Goal: Navigation & Orientation: Find specific page/section

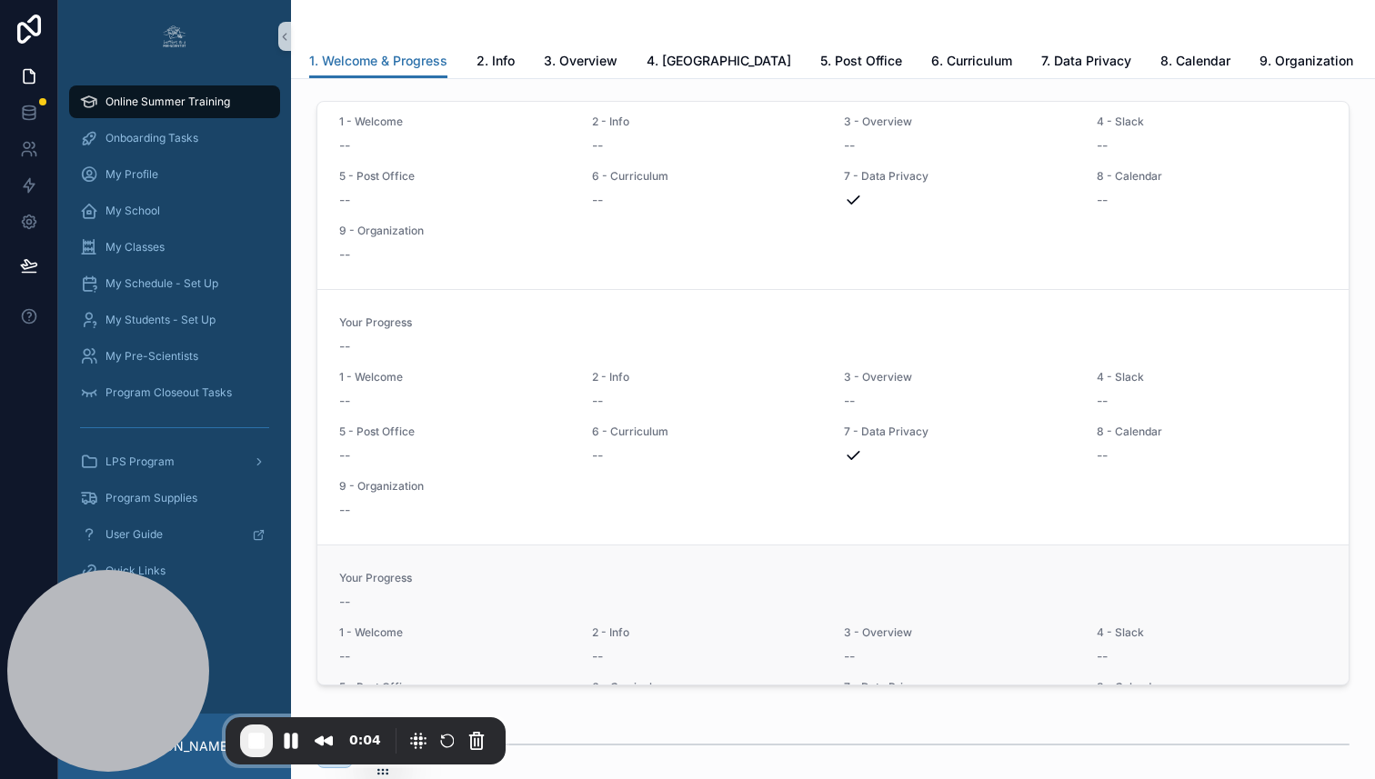
scroll to position [75, 0]
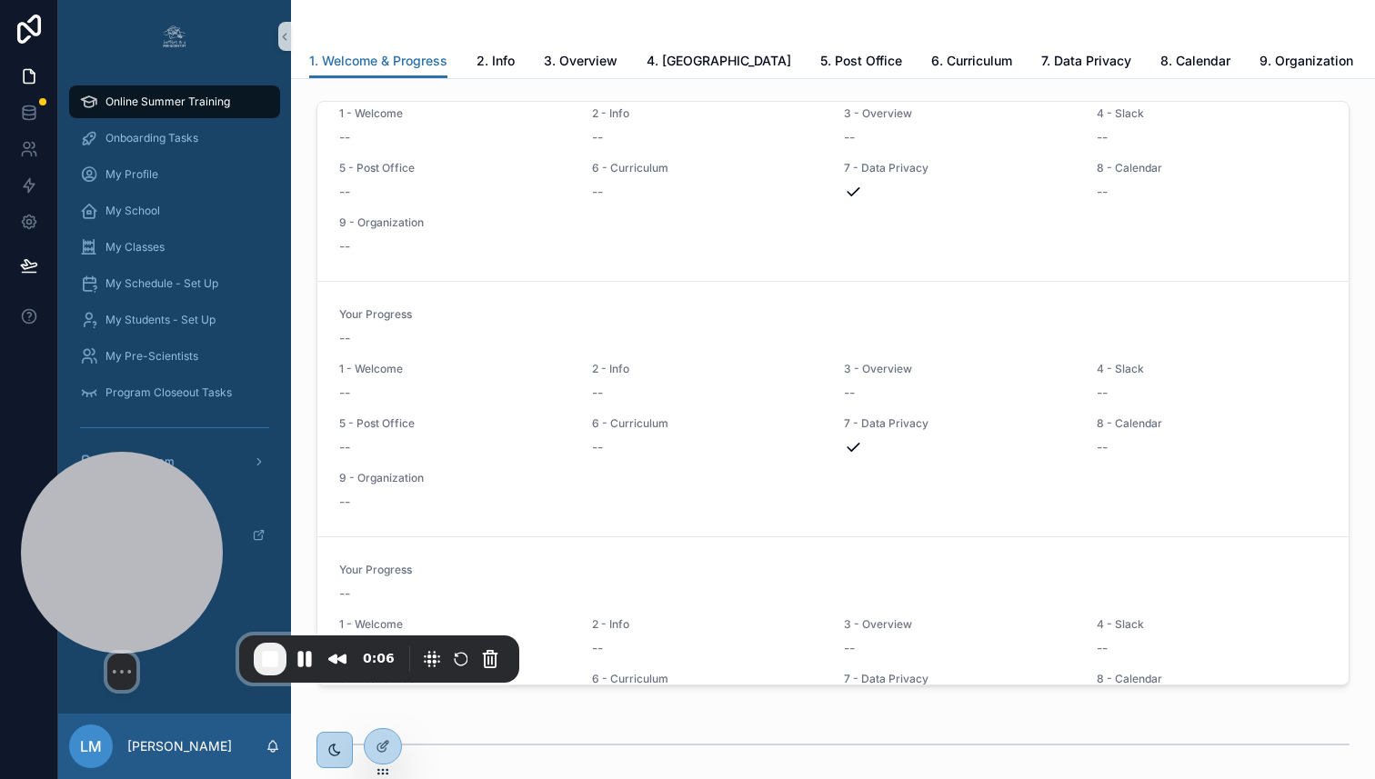
drag, startPoint x: 85, startPoint y: 642, endPoint x: 101, endPoint y: 553, distance: 90.6
click at [101, 553] on div at bounding box center [122, 553] width 202 height 202
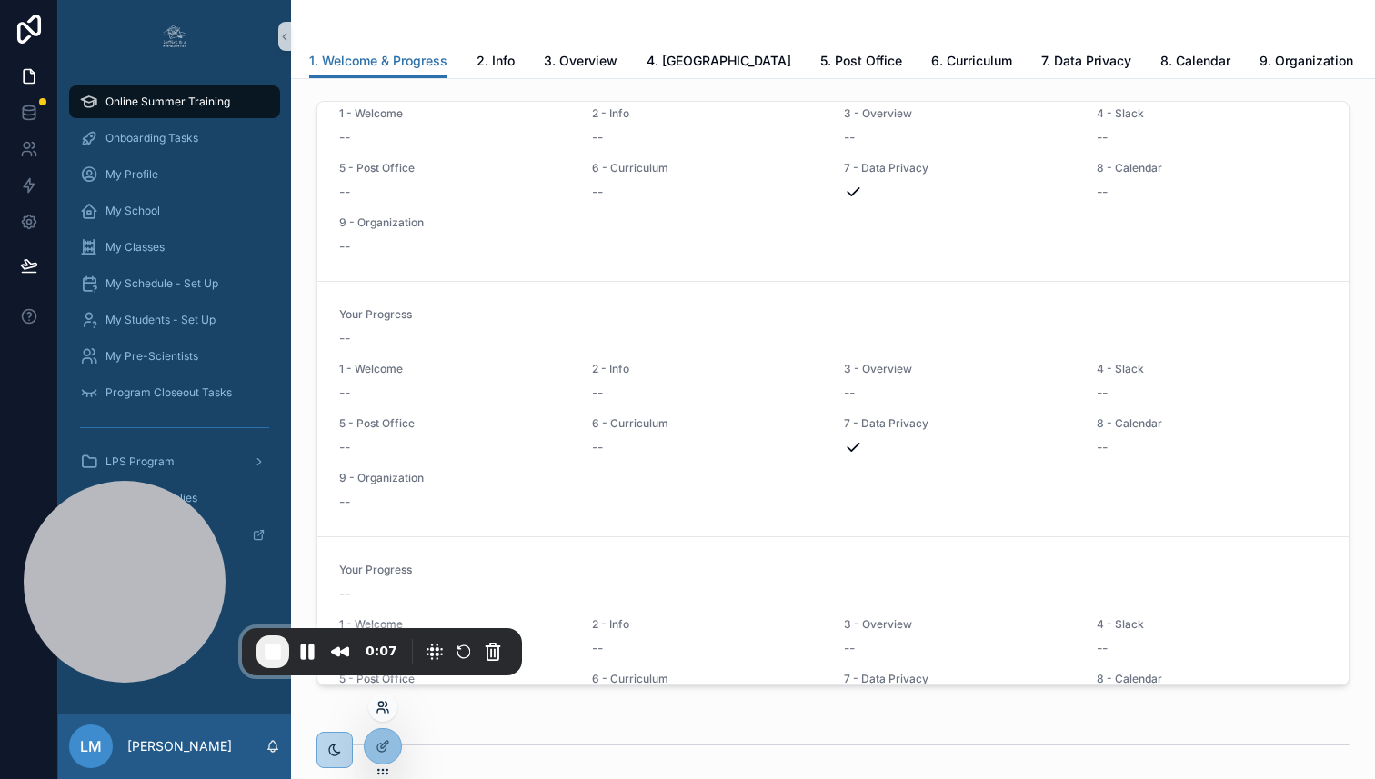
click at [380, 702] on icon at bounding box center [380, 704] width 5 height 5
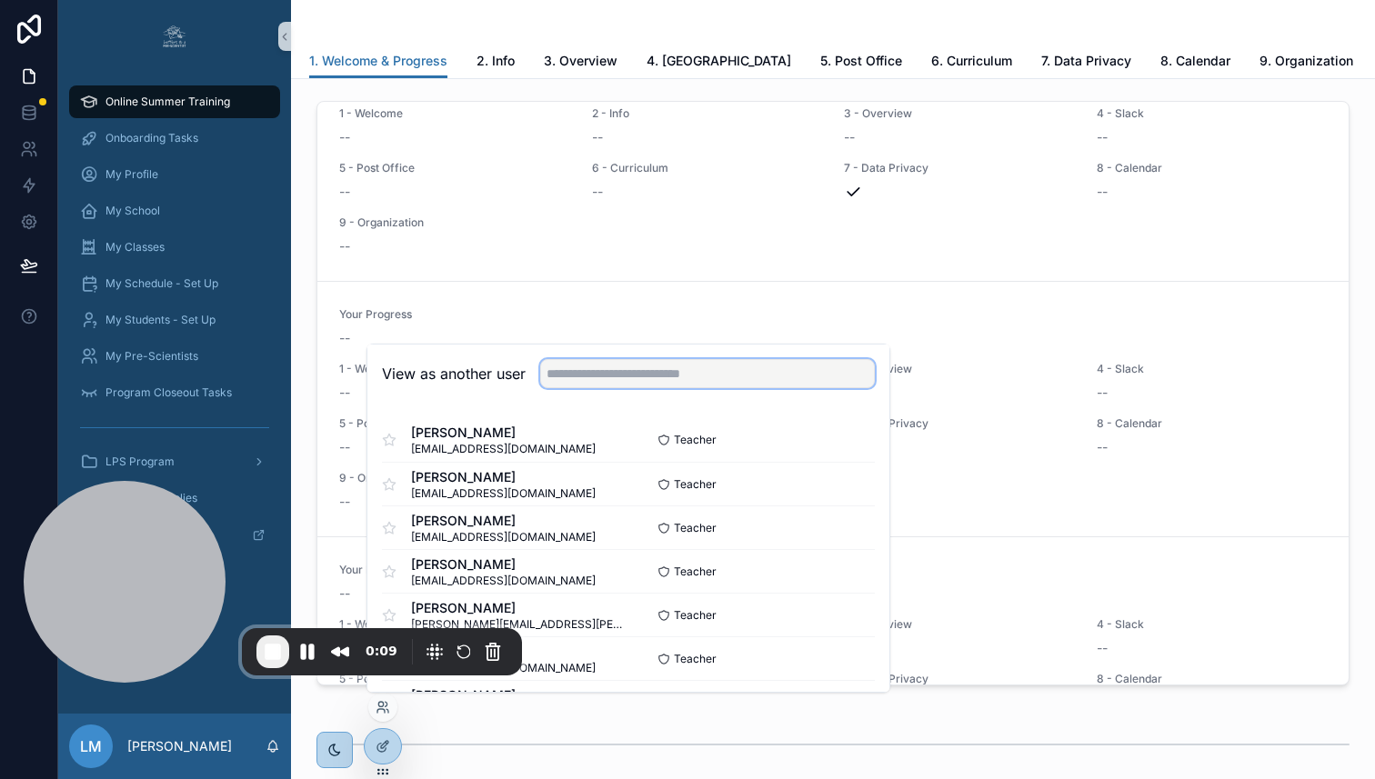
click at [676, 372] on input "text" at bounding box center [707, 373] width 335 height 29
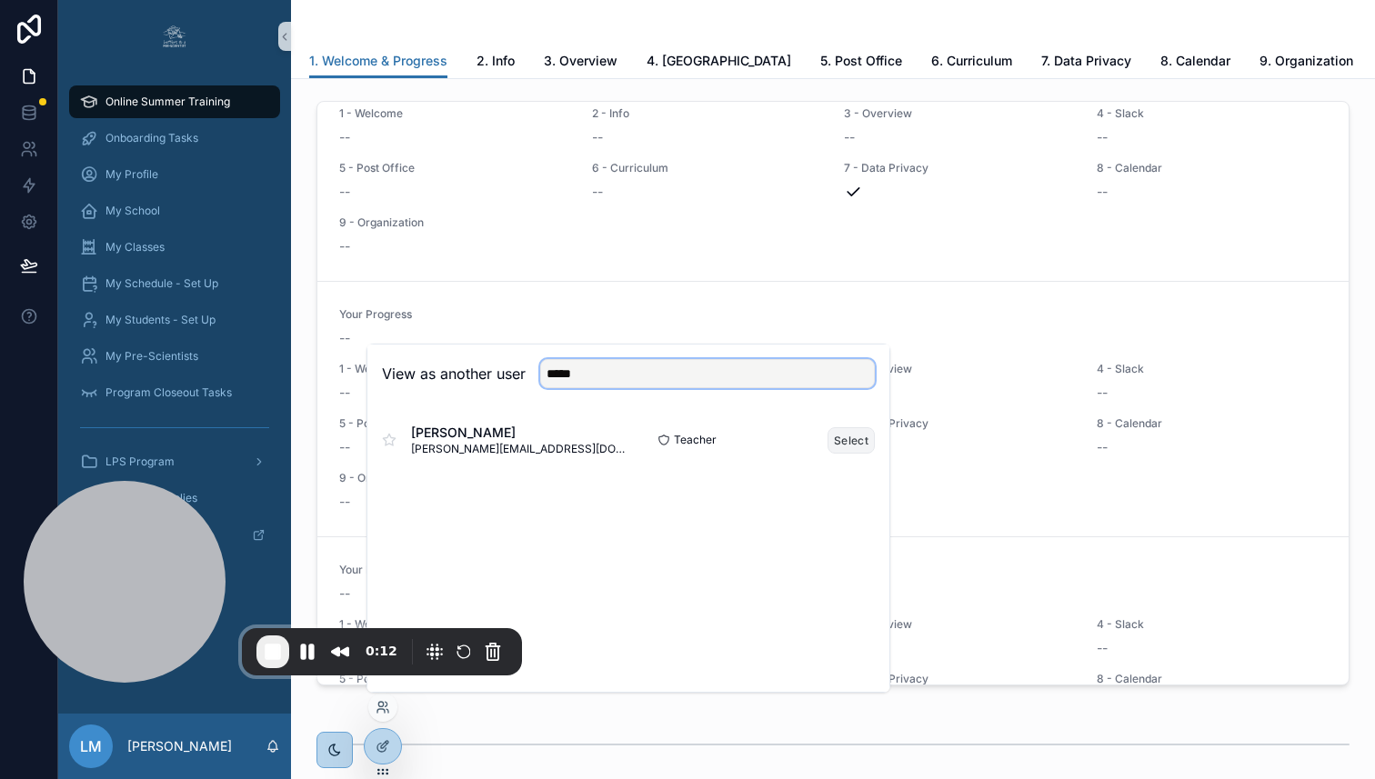
type input "*****"
click at [861, 441] on button "Select" at bounding box center [851, 440] width 47 height 26
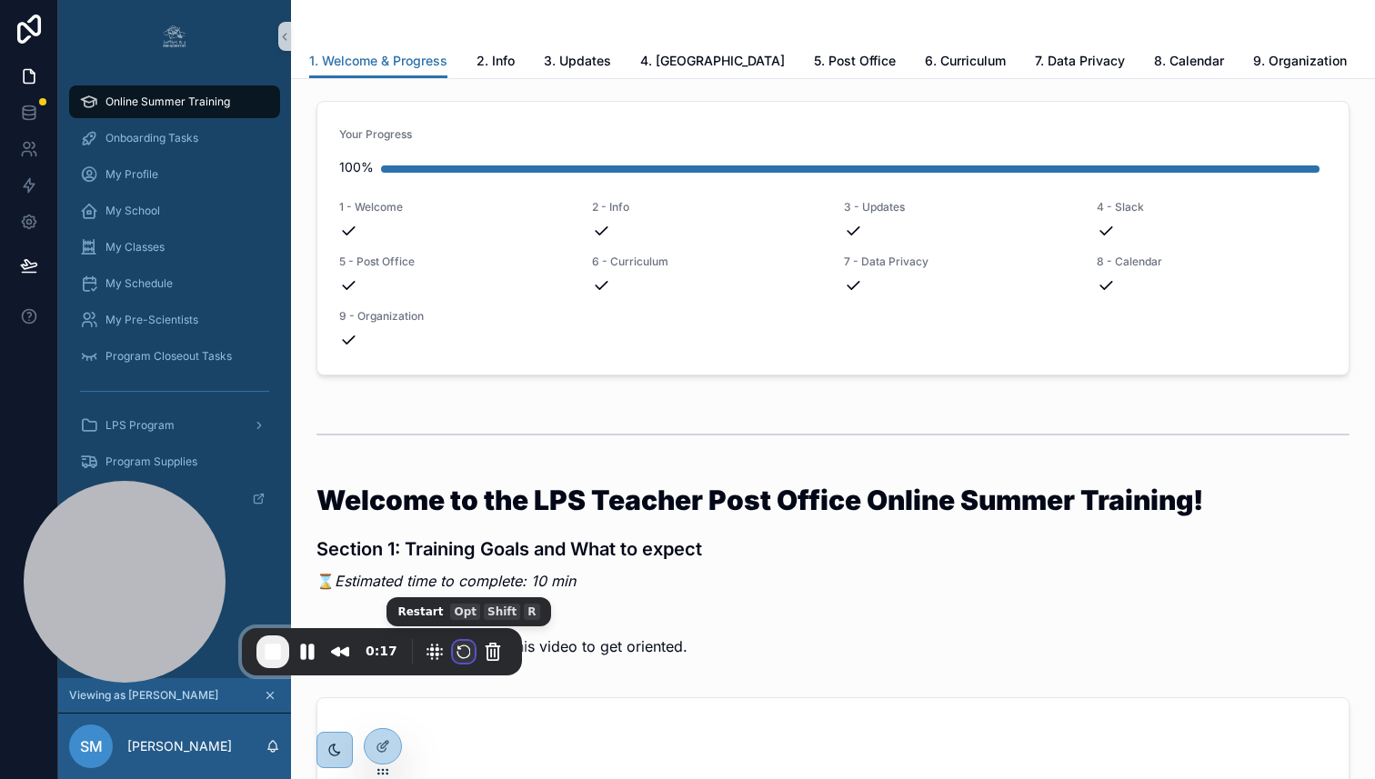
click at [462, 650] on button "Restart Recording" at bounding box center [464, 652] width 22 height 22
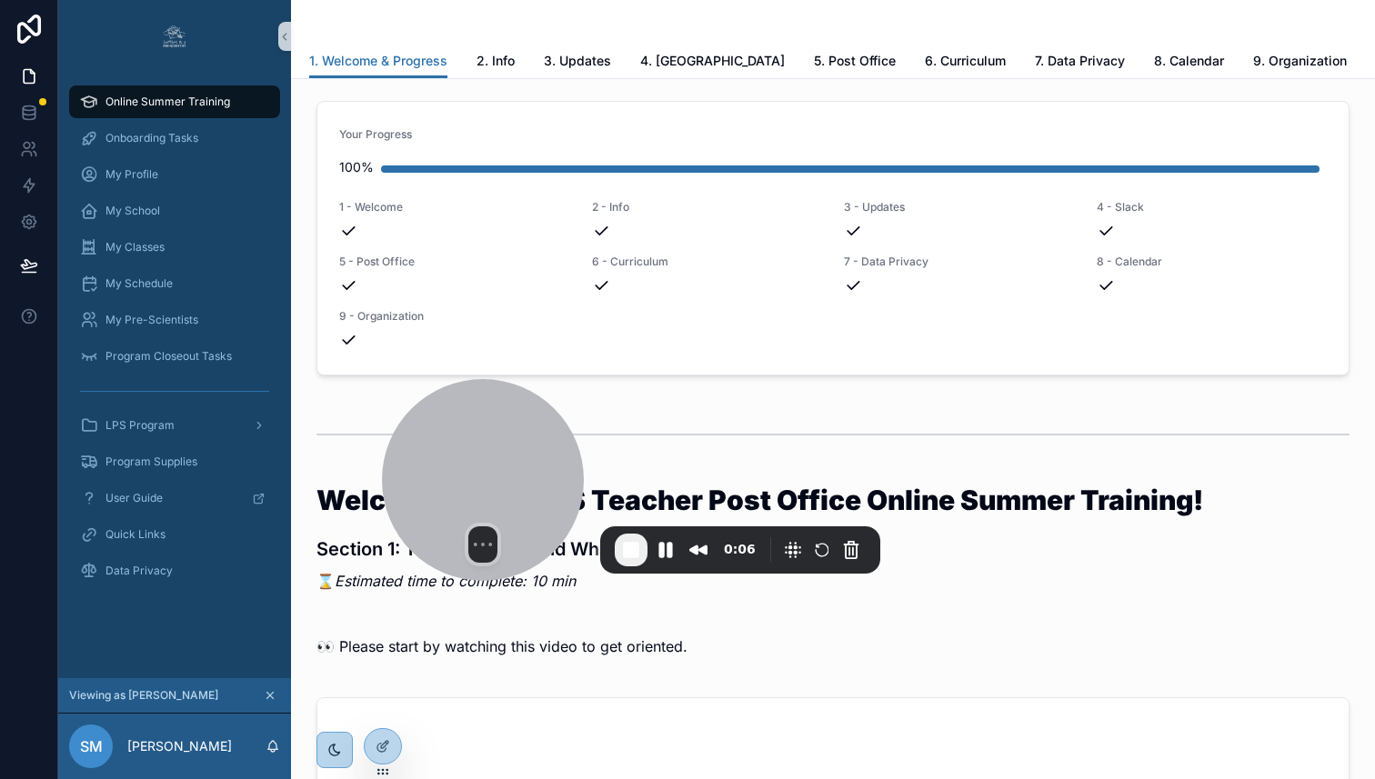
drag, startPoint x: 163, startPoint y: 547, endPoint x: 465, endPoint y: 347, distance: 362.2
click at [465, 379] on div at bounding box center [483, 480] width 202 height 202
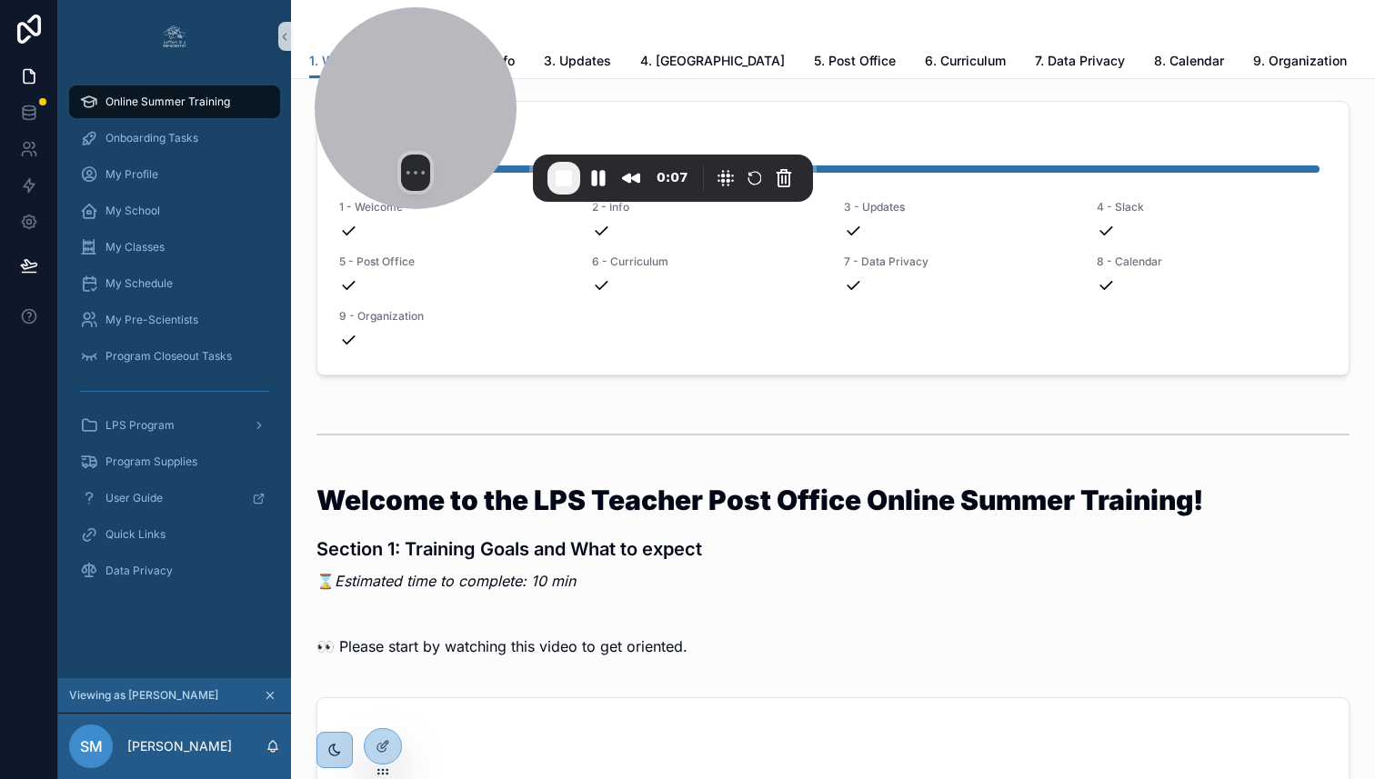
drag, startPoint x: 465, startPoint y: 347, endPoint x: 423, endPoint y: 69, distance: 281.4
click at [423, 69] on div at bounding box center [416, 108] width 202 height 202
click at [110, 253] on span "My Classes" at bounding box center [134, 247] width 59 height 15
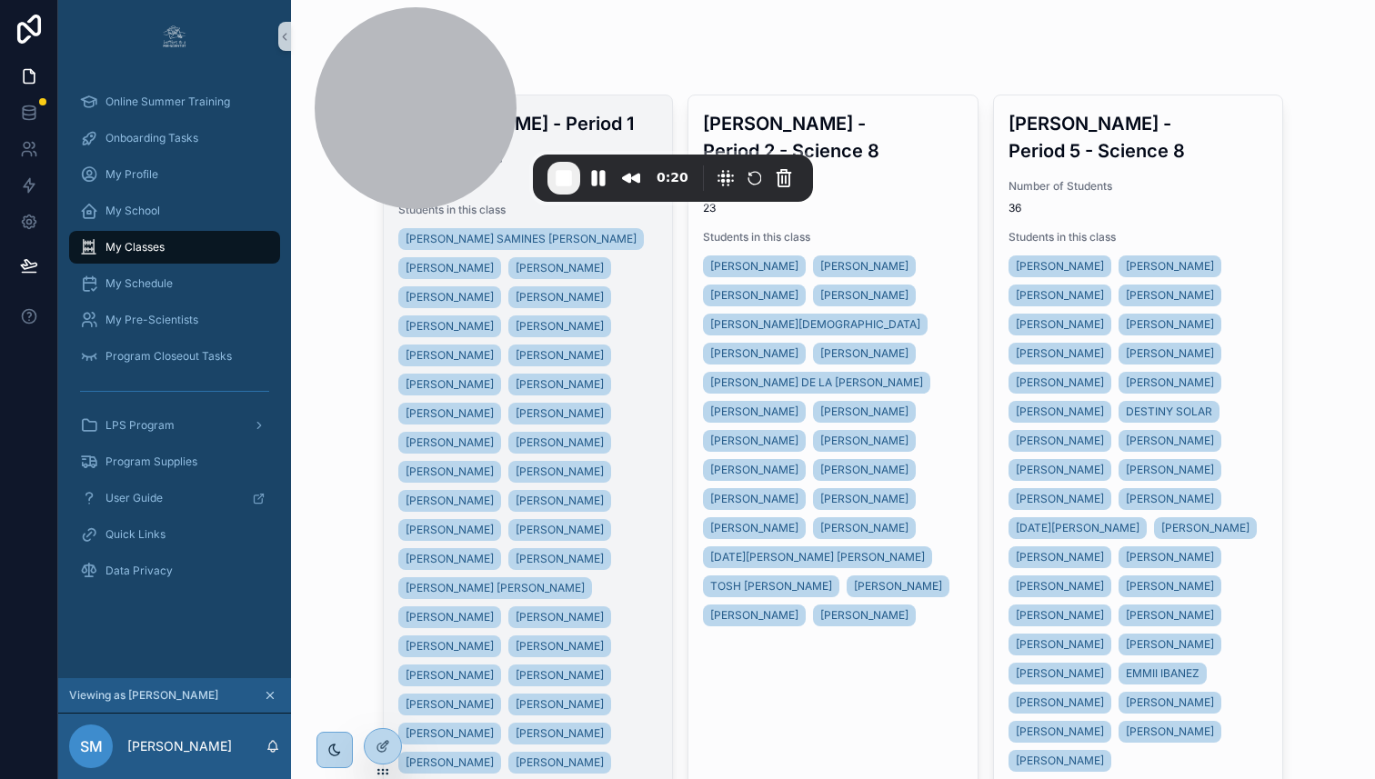
click at [637, 246] on div "ALAN AARON SAMINES GARCIA VYELKA FERRERA JAIRO REYES JERCY MARROQUIN PORTILLO C…" at bounding box center [528, 501] width 260 height 553
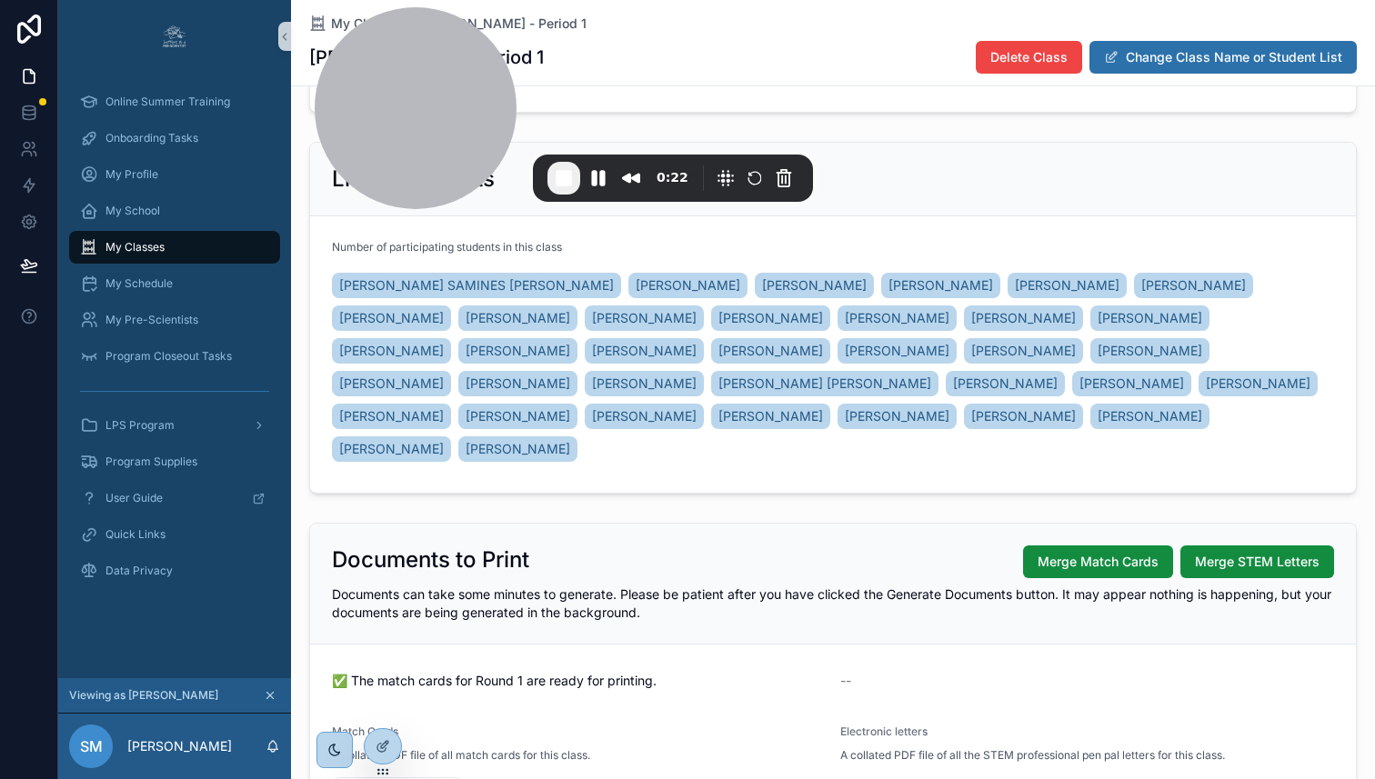
scroll to position [120, 0]
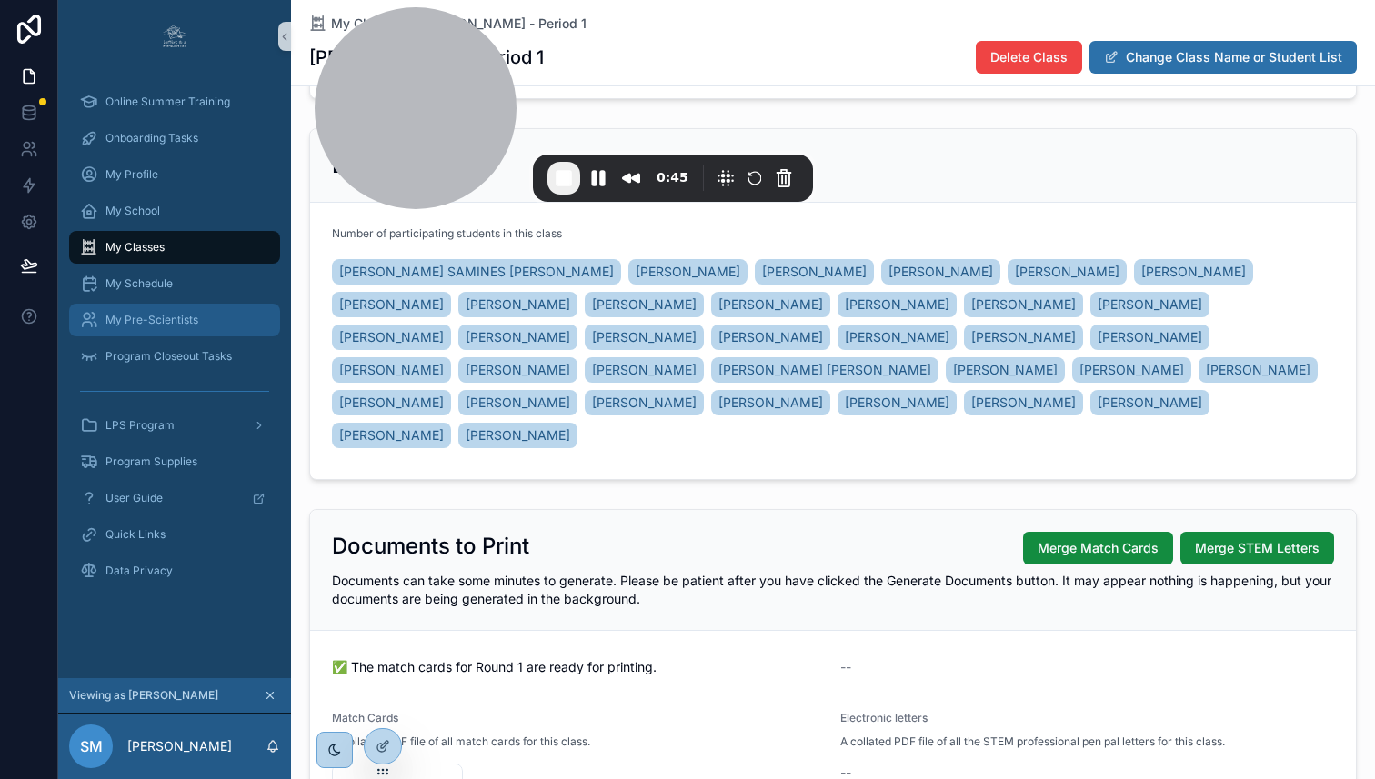
click at [139, 323] on span "My Pre-Scientists" at bounding box center [151, 320] width 93 height 15
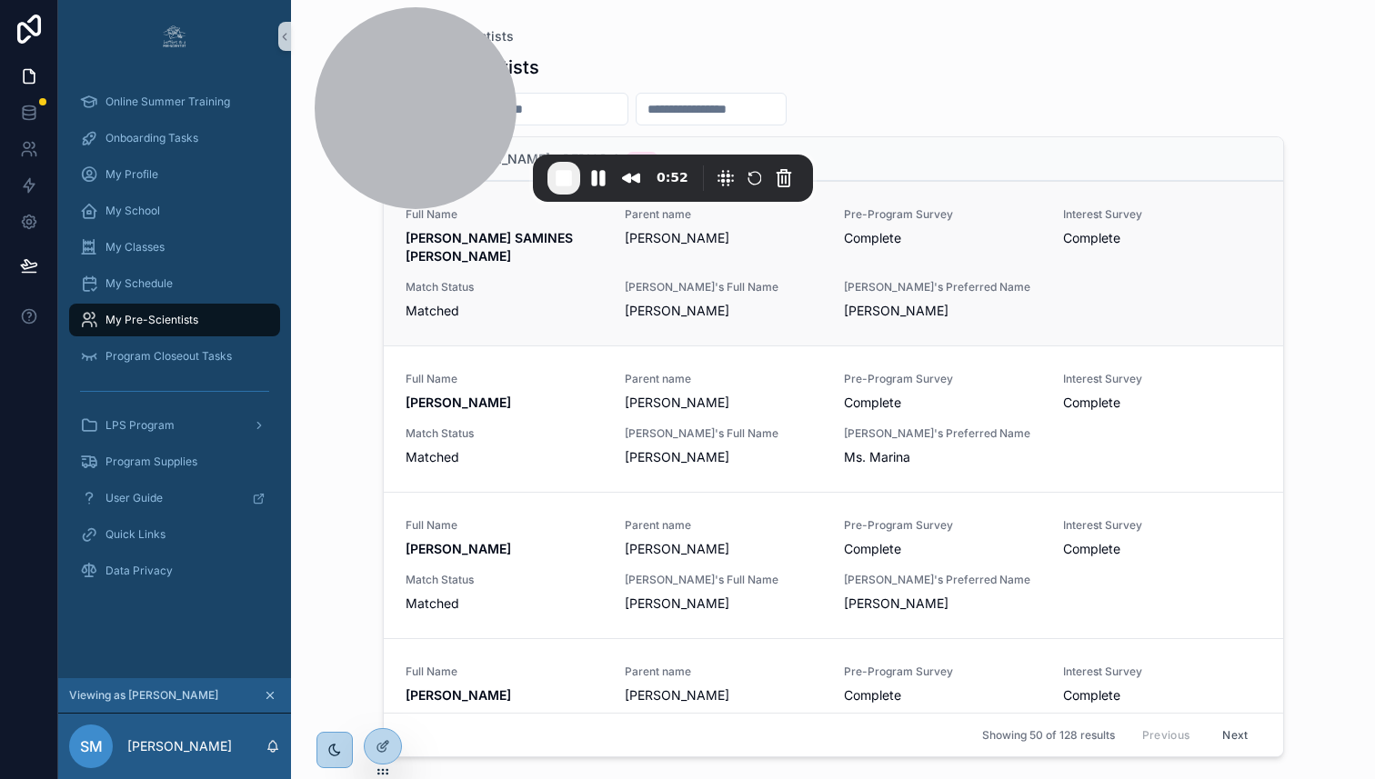
click at [566, 273] on div "Full Name ALAN AARON SAMINES GARCIA Parent name Aura samines garcia Pre-Program…" at bounding box center [834, 263] width 856 height 113
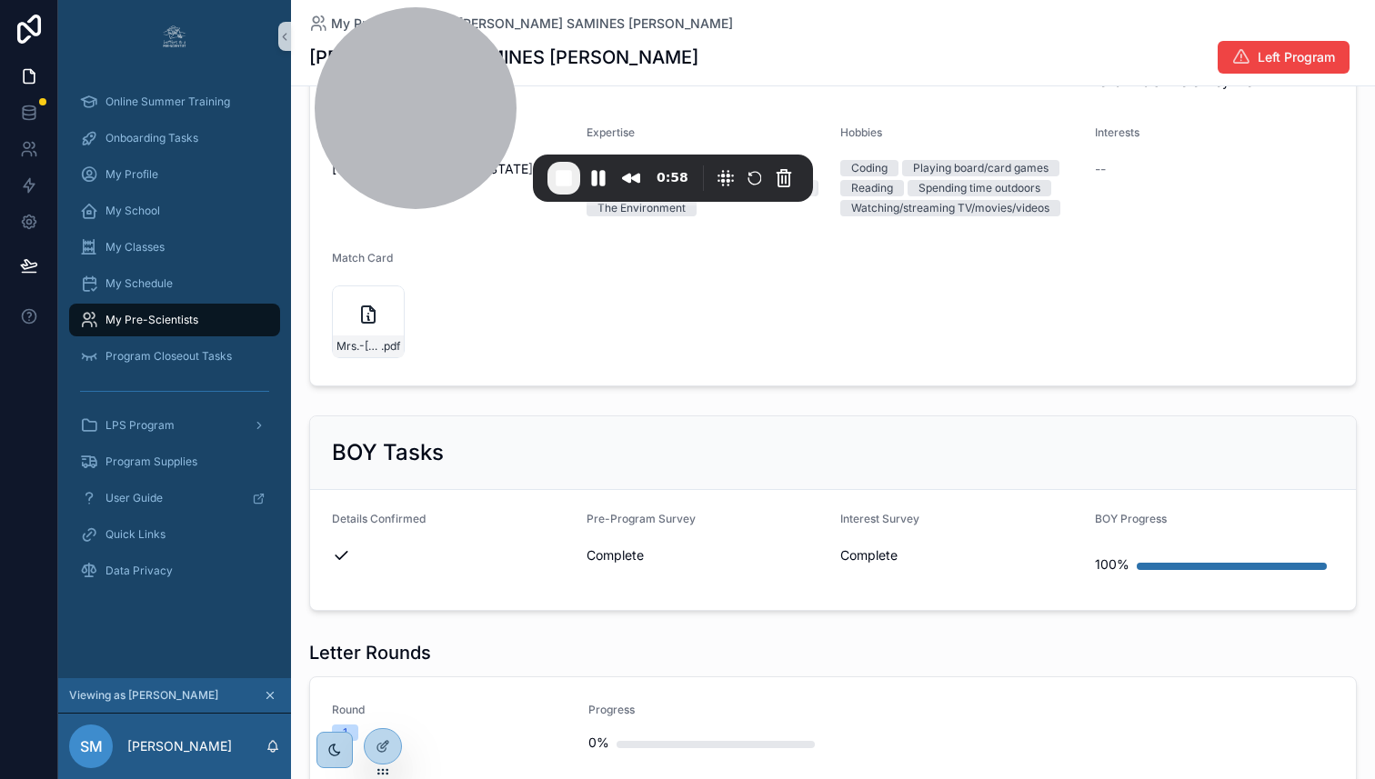
scroll to position [694, 0]
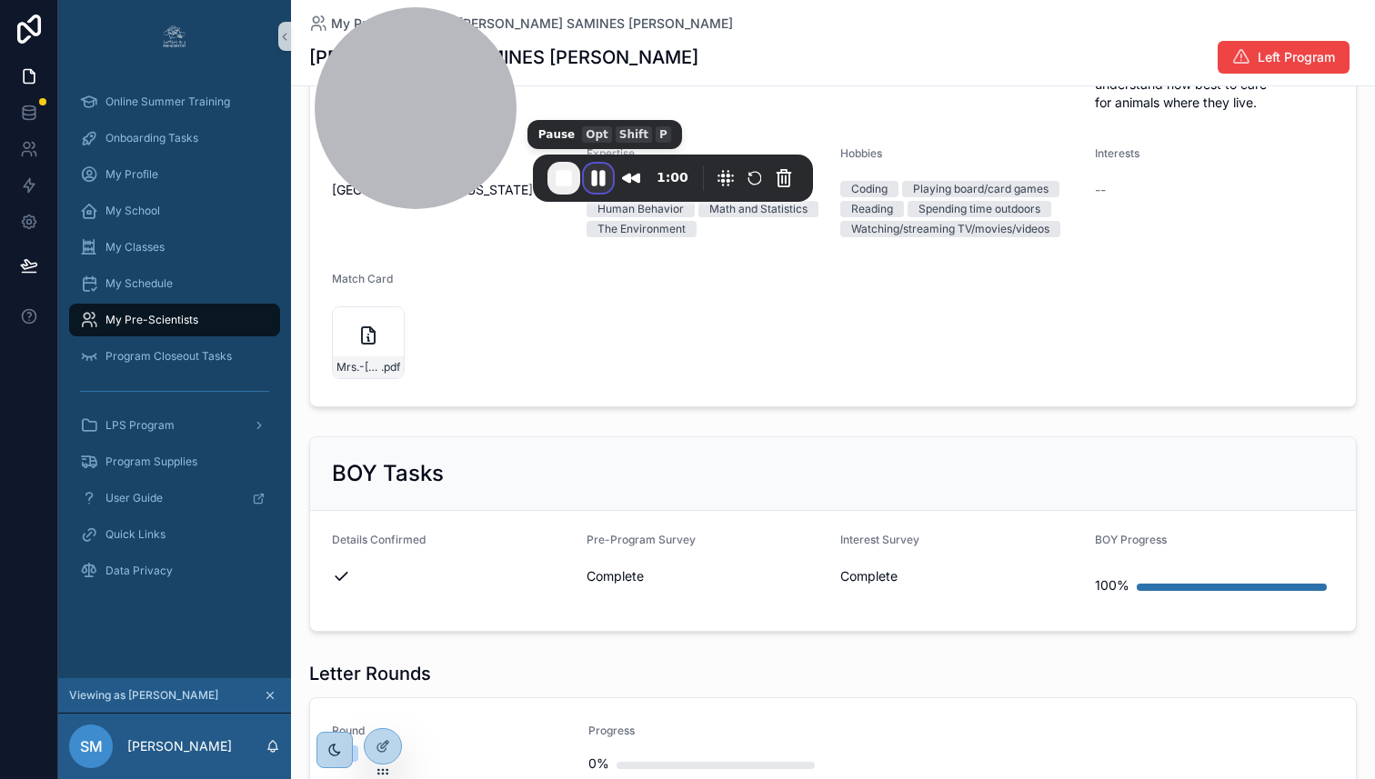
click at [601, 176] on button "Pause Recording" at bounding box center [598, 178] width 29 height 29
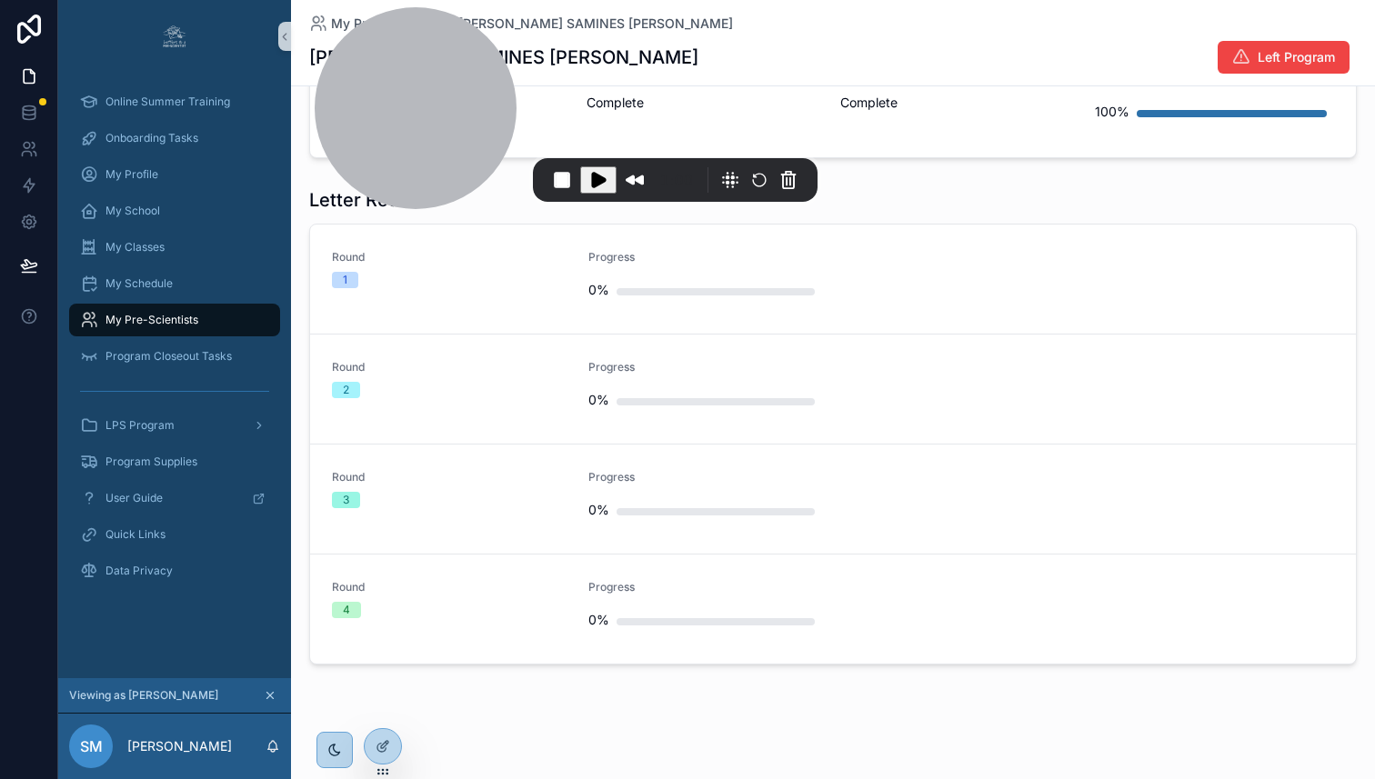
scroll to position [1177, 0]
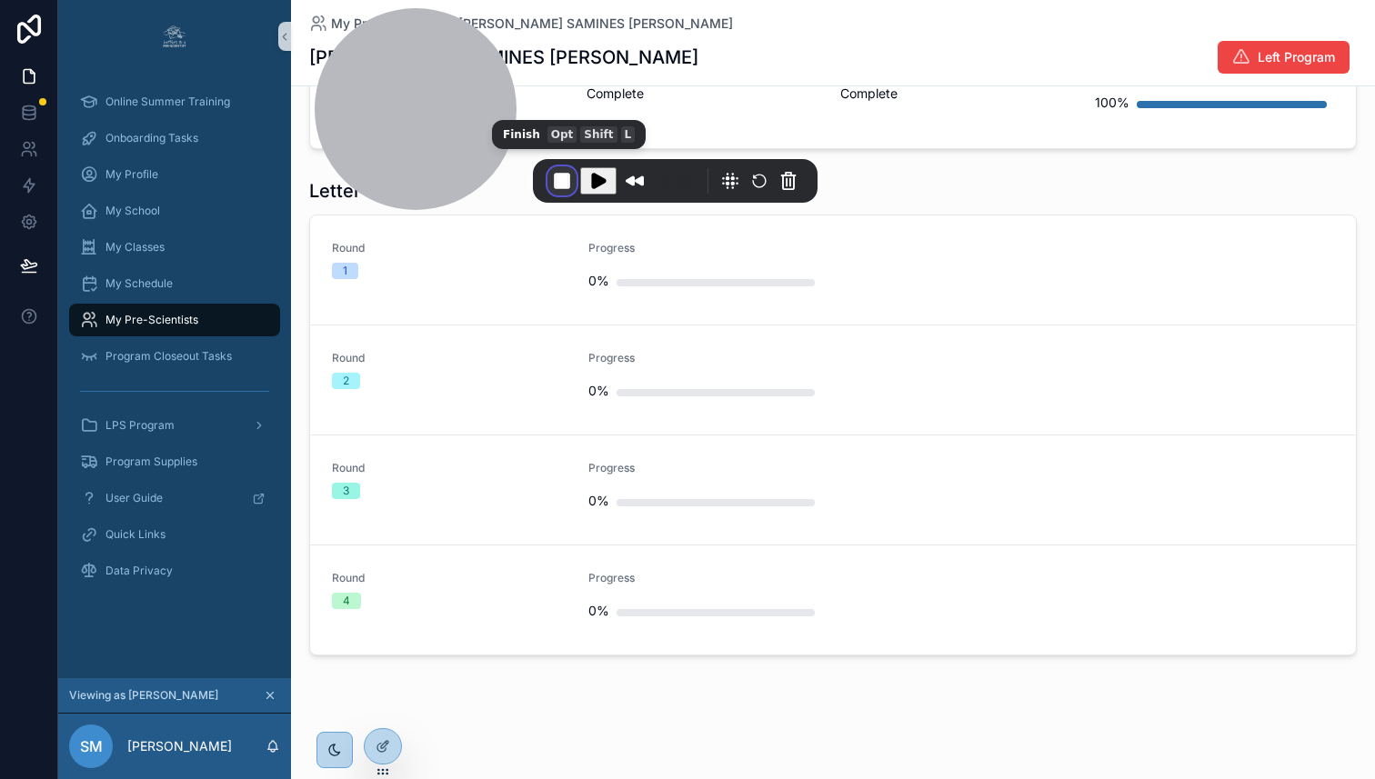
click at [562, 181] on button "End Recording" at bounding box center [561, 180] width 29 height 29
